Goal: Check status: Check status

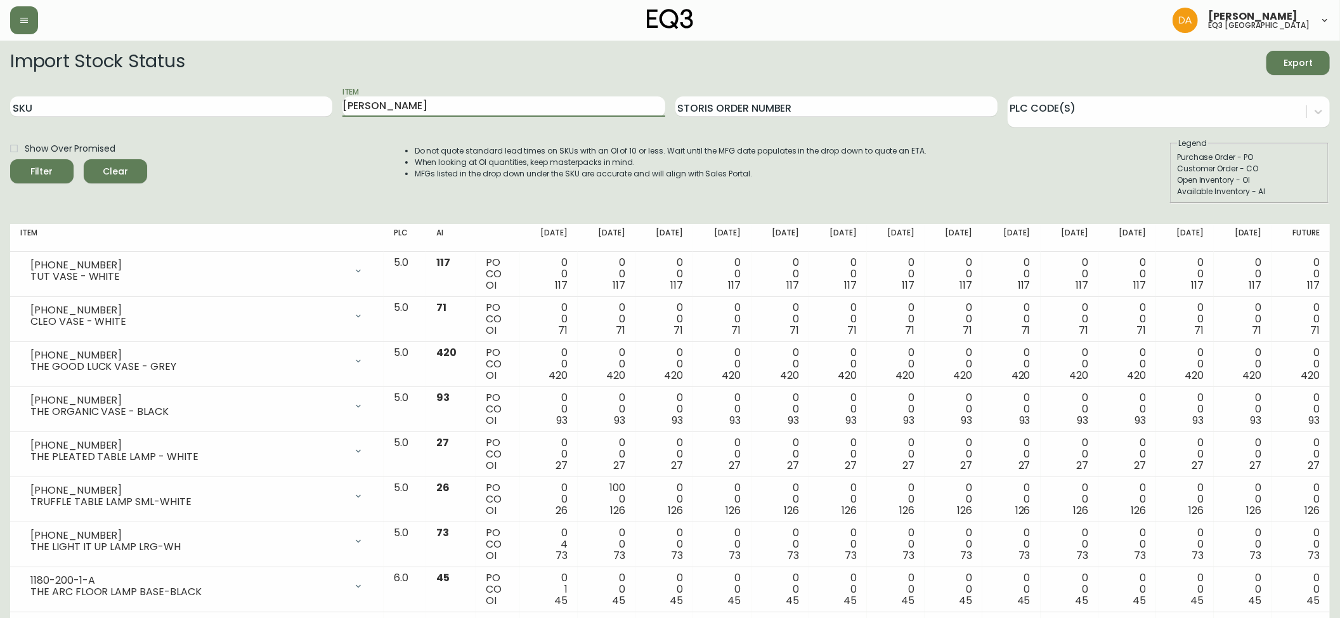
click at [10, 159] on button "Filter" at bounding box center [41, 171] width 63 height 24
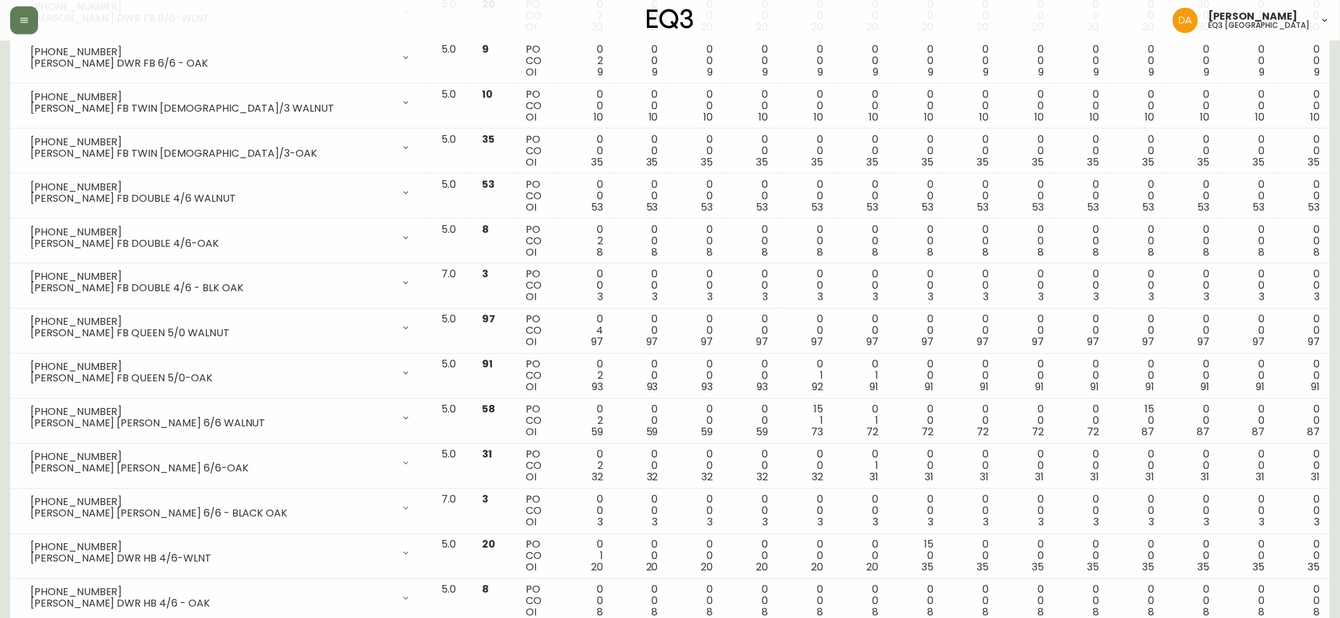
scroll to position [1923, 0]
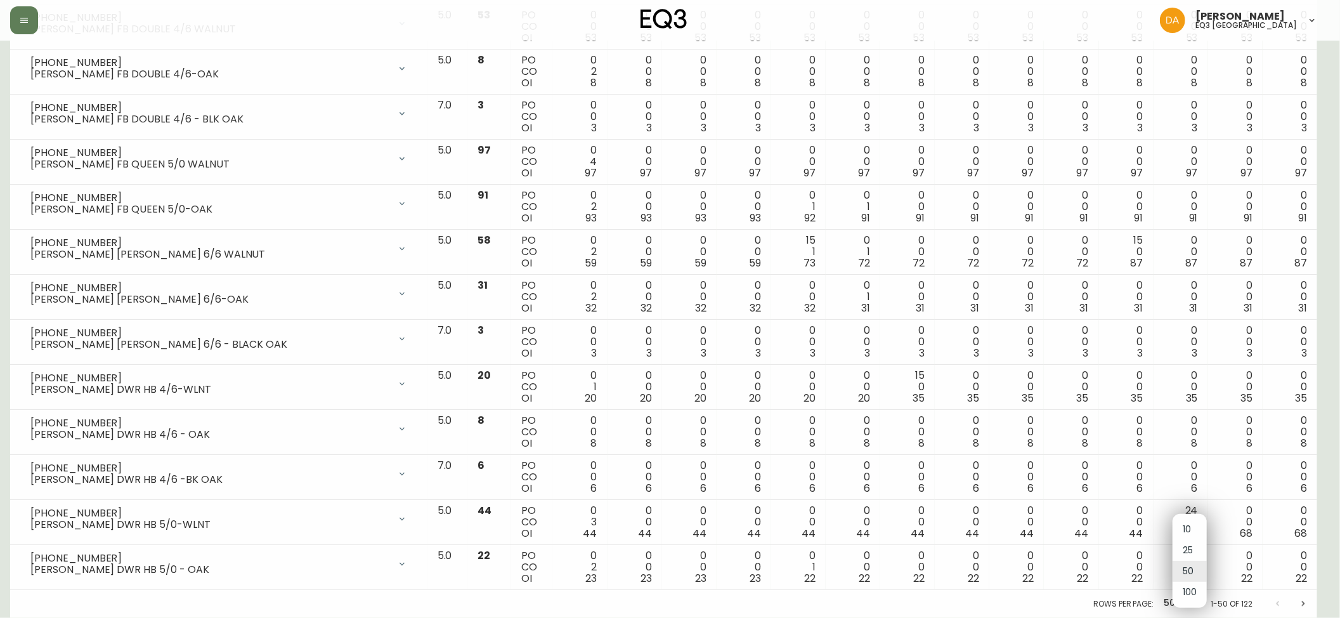
click at [1201, 604] on ul "10 25 50 100" at bounding box center [1190, 561] width 34 height 94
click at [1317, 607] on div at bounding box center [676, 309] width 1353 height 618
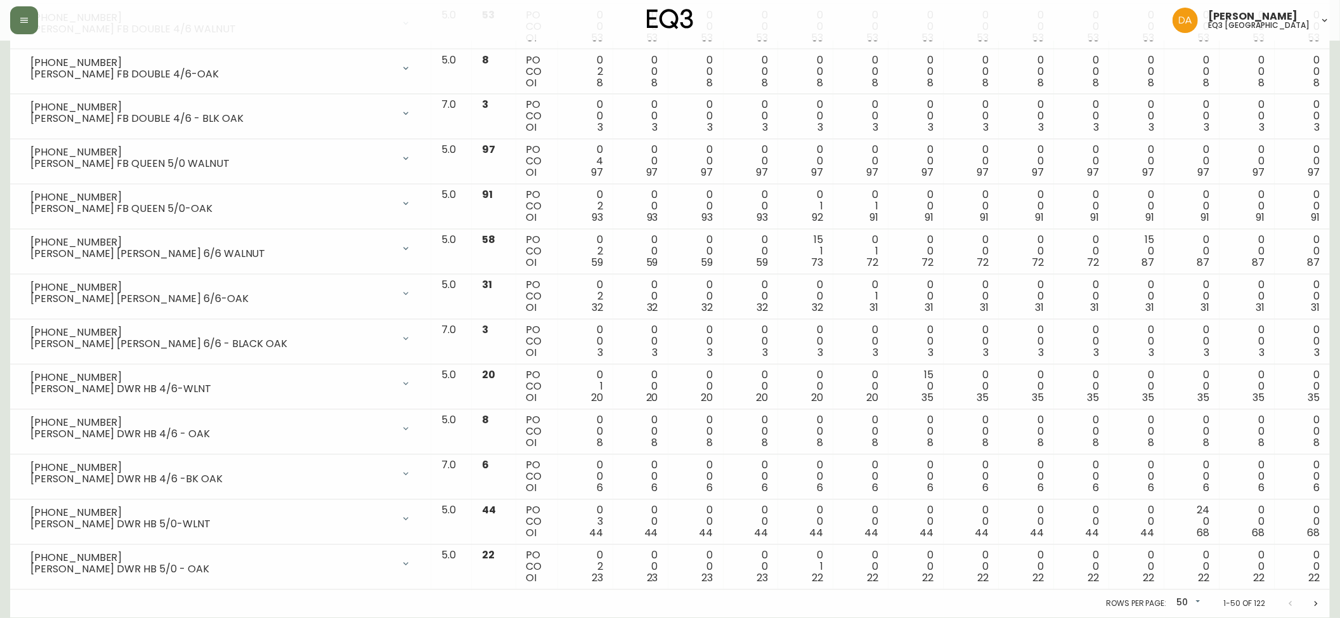
click at [1316, 608] on icon "Next page" at bounding box center [1316, 604] width 10 height 10
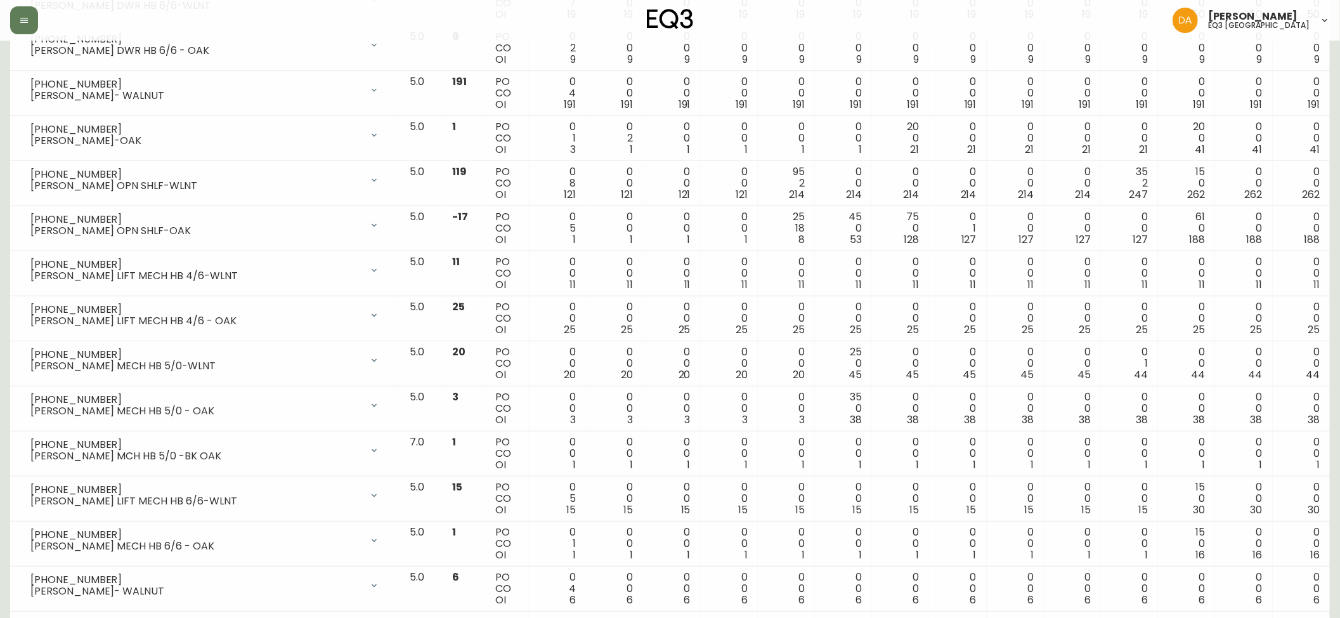
scroll to position [0, 0]
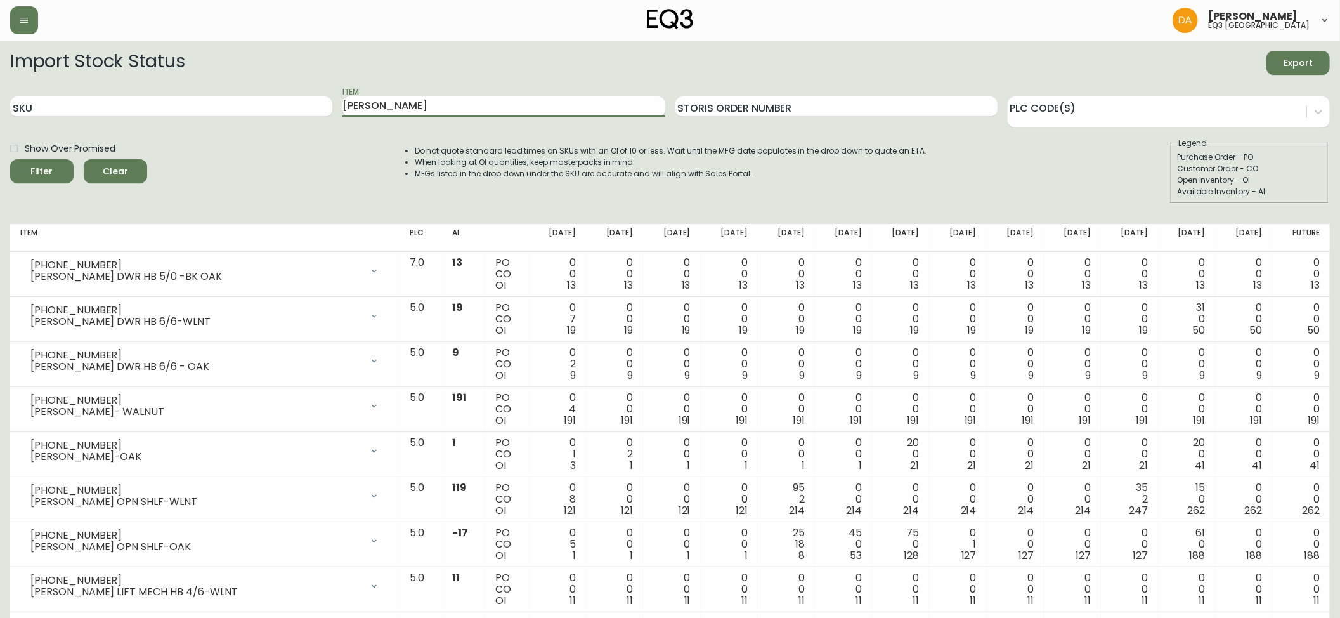
click at [427, 107] on input "[PERSON_NAME]" at bounding box center [504, 106] width 322 height 20
type input "[PERSON_NAME]"
click at [10, 159] on button "Filter" at bounding box center [41, 171] width 63 height 24
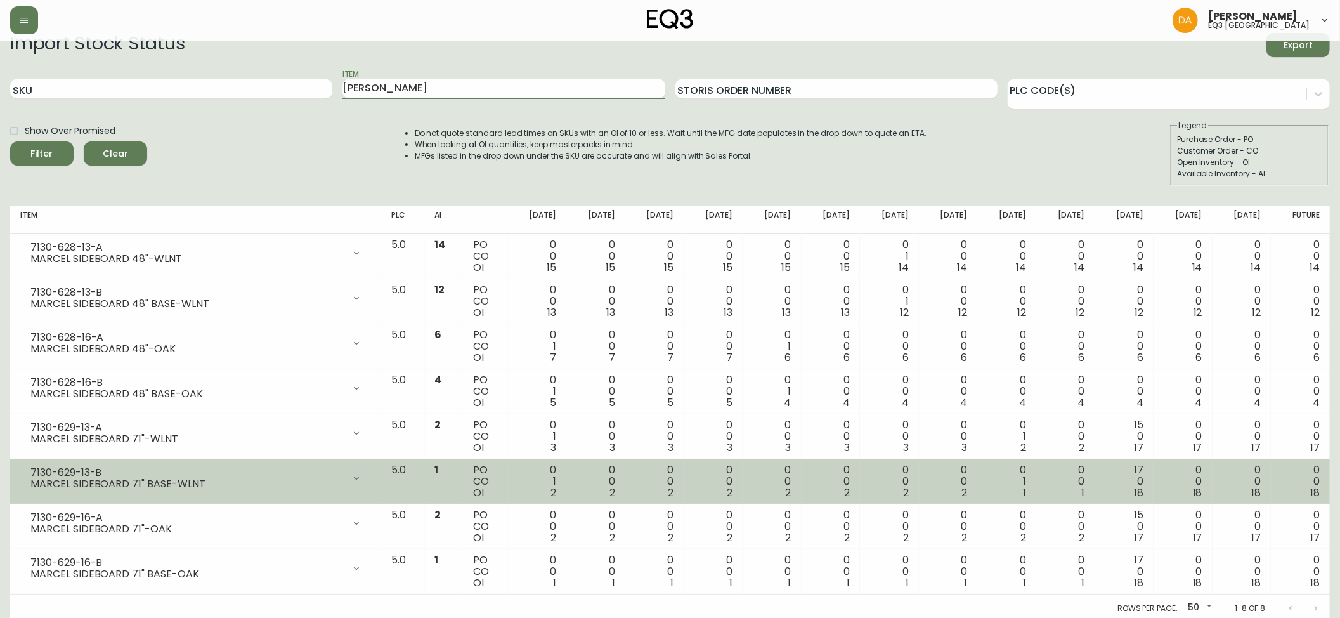
scroll to position [23, 0]
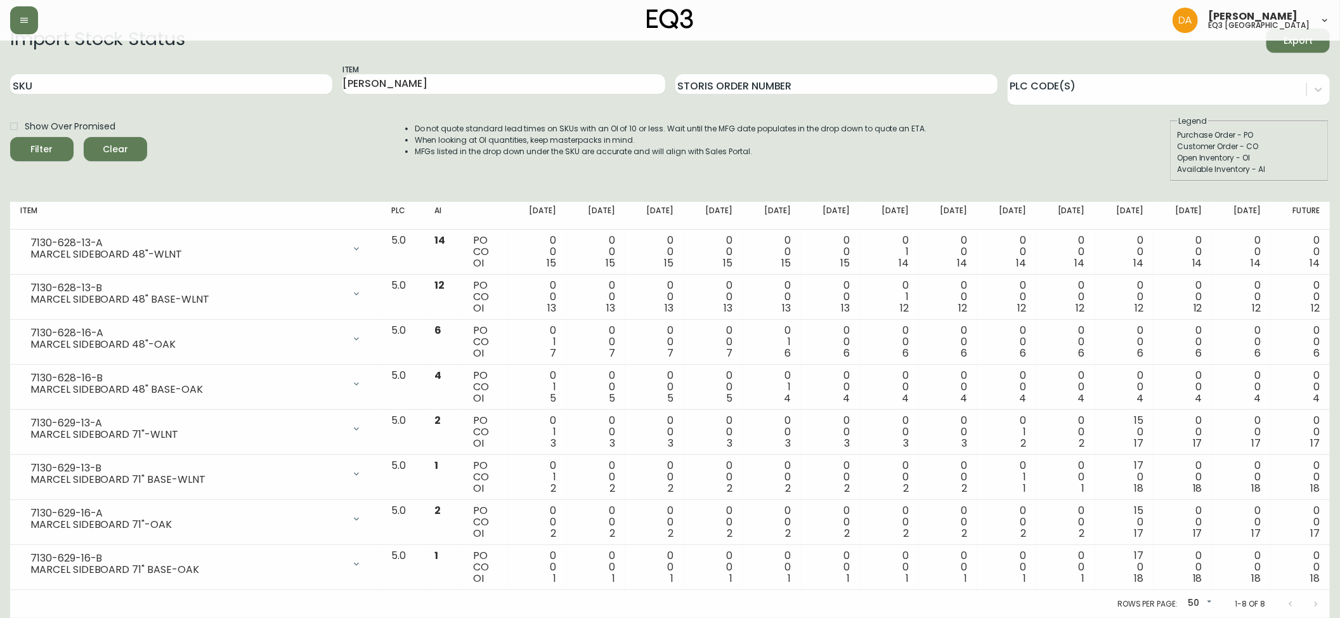
drag, startPoint x: 1312, startPoint y: 160, endPoint x: 1305, endPoint y: 158, distance: 6.8
click at [1312, 160] on div "Open Inventory - OI" at bounding box center [1249, 157] width 145 height 11
click at [211, 606] on div "Rows per page: 50 50 1-8 of 8" at bounding box center [670, 604] width 1320 height 28
click at [1325, 133] on fieldset "Legend Purchase Order - PO Customer Order - CO Open Inventory - OI Available In…" at bounding box center [1249, 148] width 159 height 66
